Goal: Information Seeking & Learning: Learn about a topic

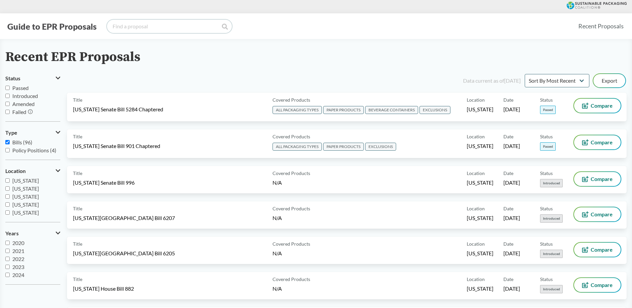
click at [138, 26] on input "search" at bounding box center [169, 26] width 125 height 13
type input "Minne"
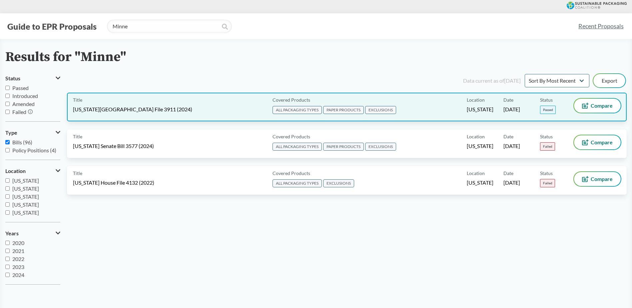
click at [118, 112] on span "[US_STATE][GEOGRAPHIC_DATA] File 3911 (2024)" at bounding box center [132, 109] width 119 height 7
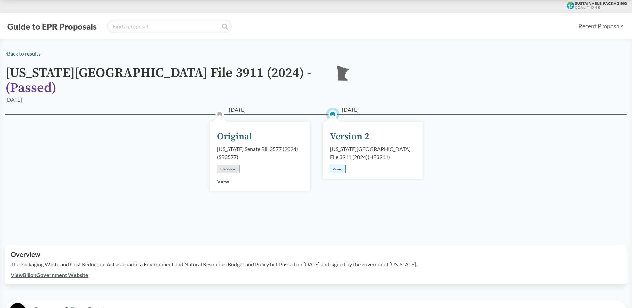
scroll to position [200, 0]
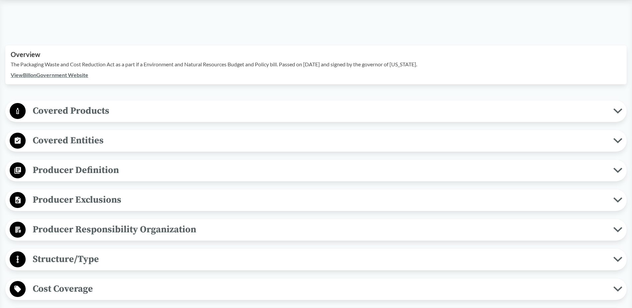
click at [76, 103] on span "Covered Products" at bounding box center [319, 110] width 587 height 15
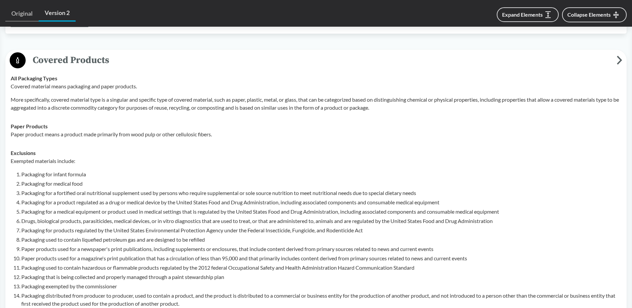
scroll to position [300, 0]
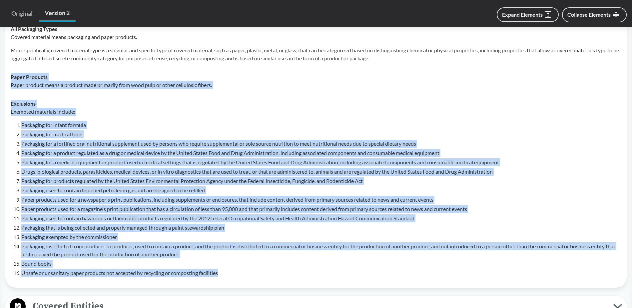
drag, startPoint x: 226, startPoint y: 261, endPoint x: 9, endPoint y: 66, distance: 291.8
click at [9, 66] on tbody "All Packaging Types Covered material means packaging and paper products. More s…" at bounding box center [316, 151] width 616 height 262
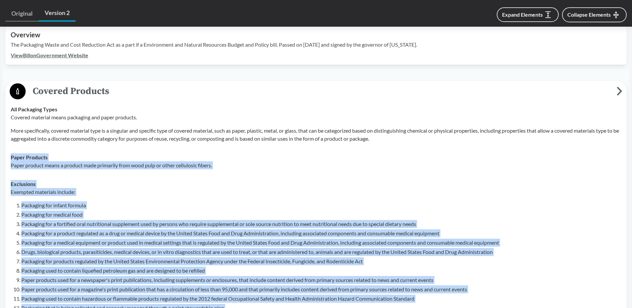
scroll to position [200, 0]
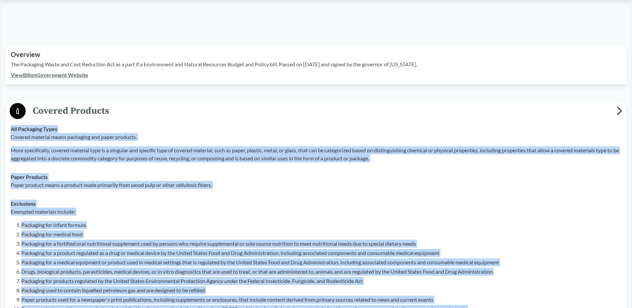
click at [10, 120] on td "All Packaging Types Covered material means packaging and paper products. More s…" at bounding box center [316, 144] width 616 height 48
copy tbody "All Packaging Types Covered material means packaging and paper products. More s…"
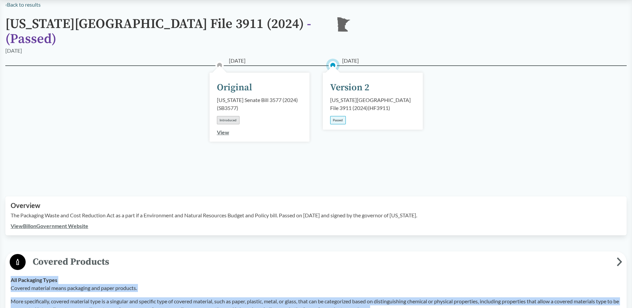
scroll to position [133, 0]
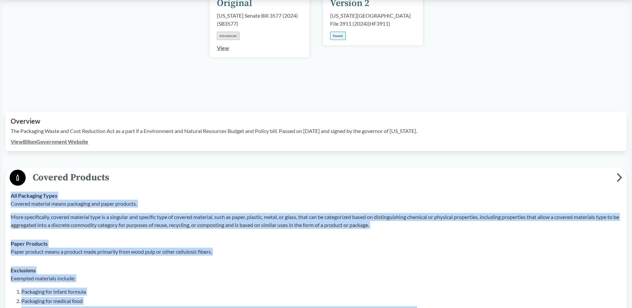
click at [617, 173] on icon at bounding box center [619, 177] width 6 height 9
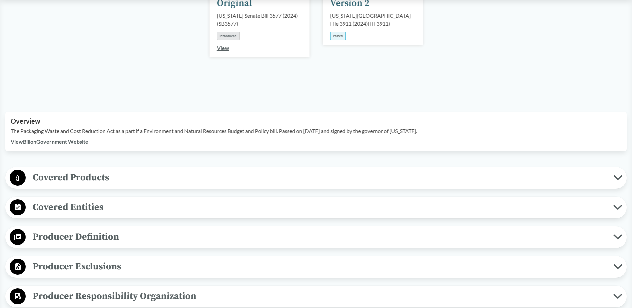
click at [231, 199] on span "Covered Entities" at bounding box center [319, 206] width 587 height 15
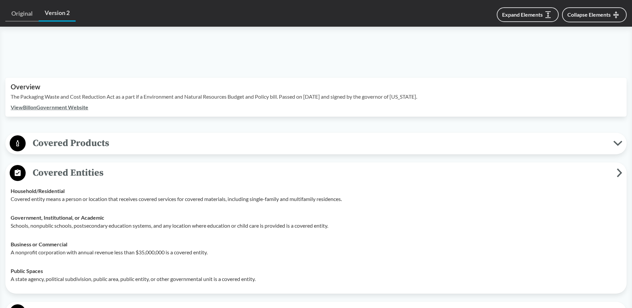
scroll to position [233, 0]
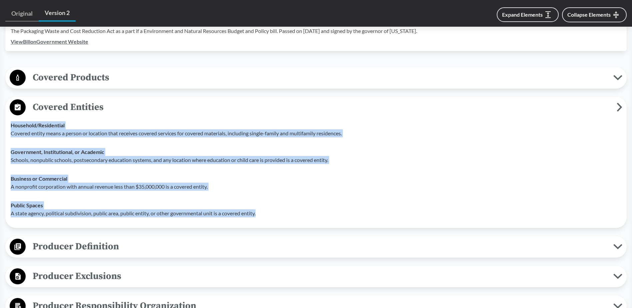
drag, startPoint x: 267, startPoint y: 207, endPoint x: 10, endPoint y: 117, distance: 272.1
click at [10, 117] on tbody "Household/​Residential Covered entity means a person or location that receives …" at bounding box center [316, 169] width 616 height 107
copy tbody "Household/​Residential Covered entity means a person or location that receives …"
click at [109, 241] on span "Producer Definition" at bounding box center [319, 246] width 587 height 15
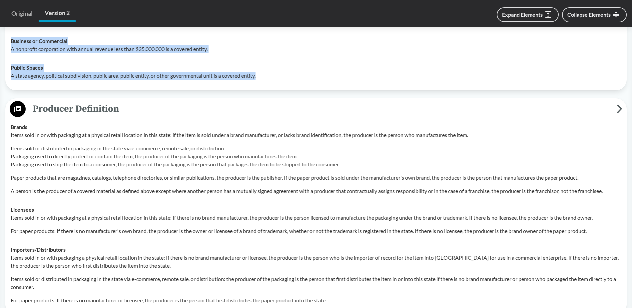
scroll to position [433, 0]
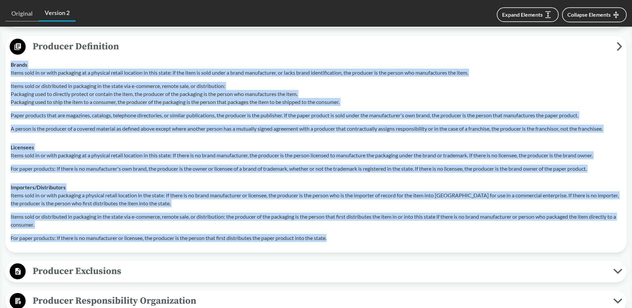
drag, startPoint x: 337, startPoint y: 228, endPoint x: 11, endPoint y: 55, distance: 369.6
click at [11, 55] on tbody "Brands Items sold in or with packaging at a physical retail location in this st…" at bounding box center [316, 151] width 616 height 192
click at [33, 39] on span "Producer Definition" at bounding box center [321, 46] width 591 height 15
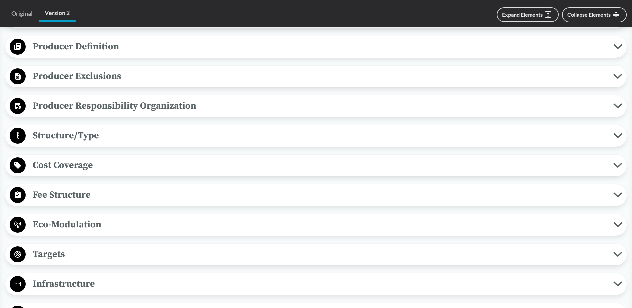
click at [41, 39] on span "Producer Definition" at bounding box center [319, 46] width 587 height 15
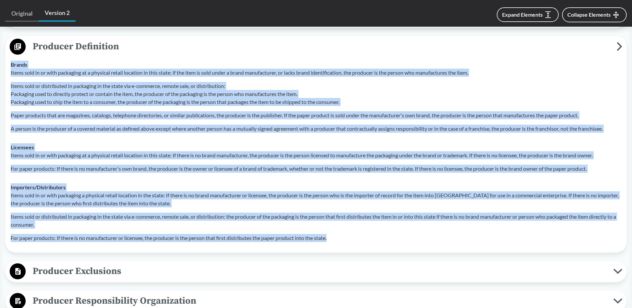
copy tbody "Brands Items sold in or with packaging at a physical retail location in this st…"
click at [169, 263] on span "Producer Exclusions" at bounding box center [319, 270] width 587 height 15
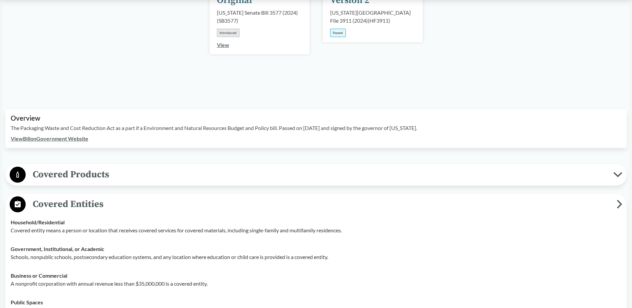
scroll to position [133, 0]
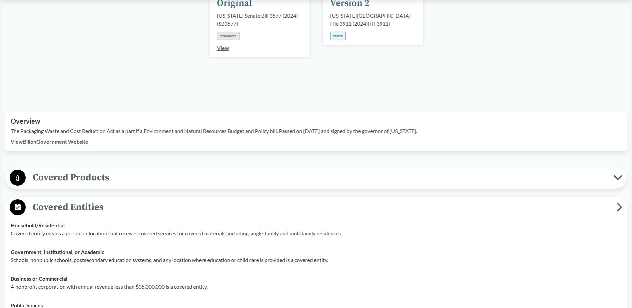
click at [617, 202] on icon at bounding box center [619, 206] width 6 height 9
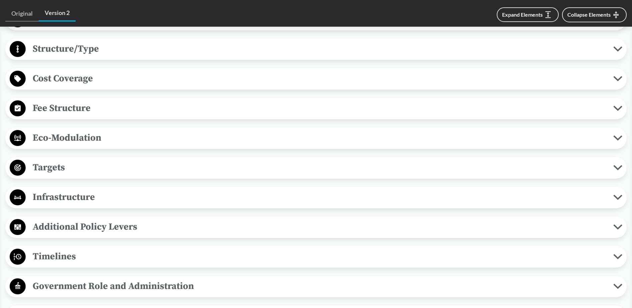
scroll to position [766, 0]
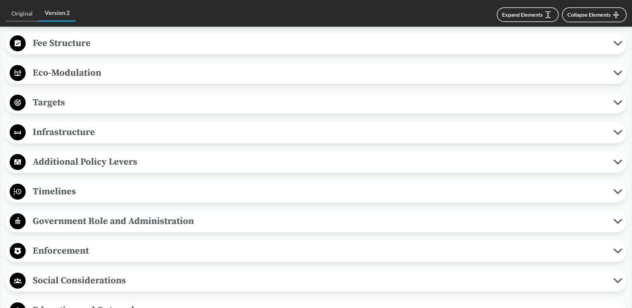
click at [65, 184] on span "Timelines" at bounding box center [319, 191] width 587 height 15
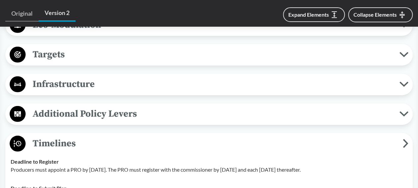
scroll to position [977, 0]
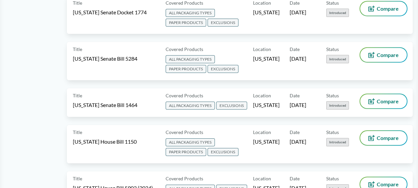
type input "Minne"
